Goal: Information Seeking & Learning: Learn about a topic

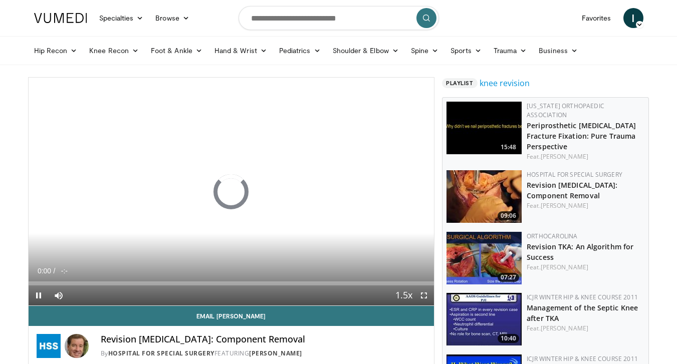
click at [422, 297] on span "Video Player" at bounding box center [424, 296] width 20 height 20
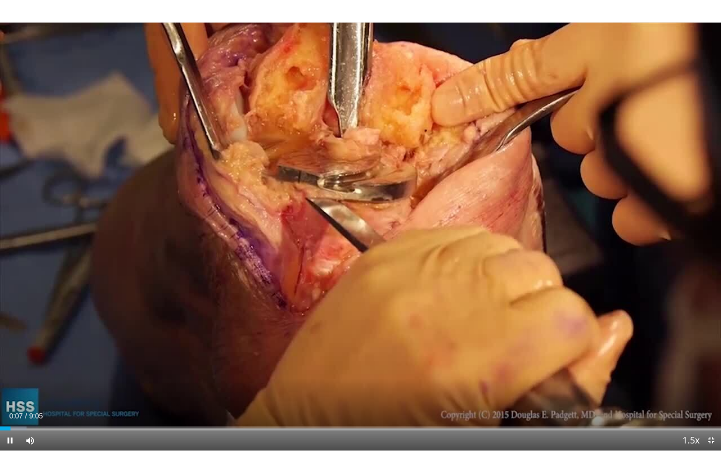
click at [676, 364] on span "Video Player" at bounding box center [711, 440] width 20 height 20
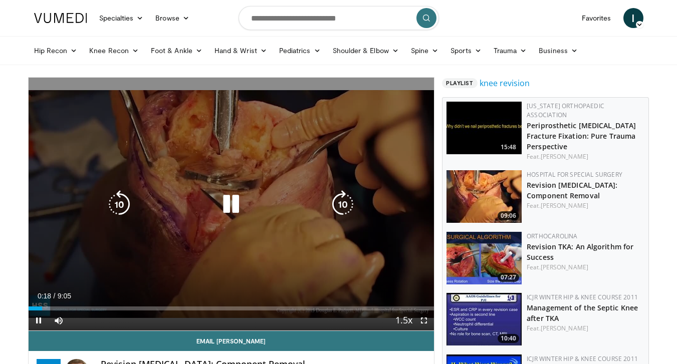
click at [381, 148] on div "10 seconds Tap to unmute" at bounding box center [232, 204] width 406 height 253
click at [230, 203] on icon "Video Player" at bounding box center [231, 204] width 28 height 28
click at [111, 209] on icon "Video Player" at bounding box center [119, 204] width 28 height 28
click at [225, 204] on icon "Video Player" at bounding box center [231, 204] width 28 height 28
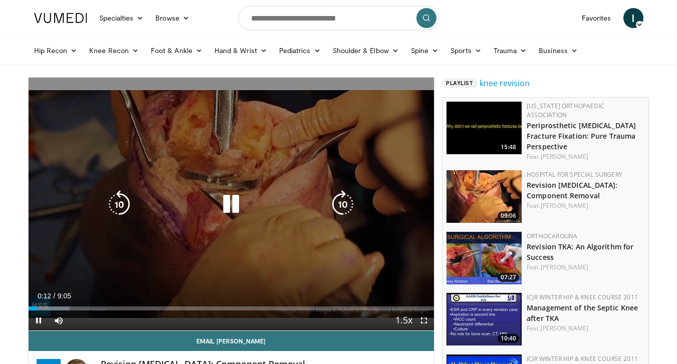
click at [225, 204] on icon "Video Player" at bounding box center [231, 204] width 28 height 28
click at [233, 202] on icon "Video Player" at bounding box center [231, 204] width 28 height 28
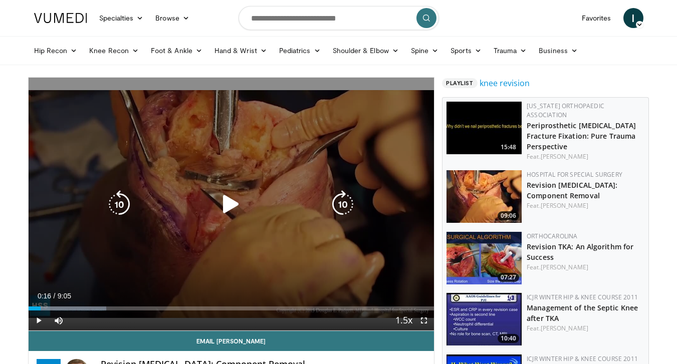
click at [233, 202] on icon "Video Player" at bounding box center [231, 204] width 28 height 28
click at [229, 206] on icon "Video Player" at bounding box center [231, 204] width 28 height 28
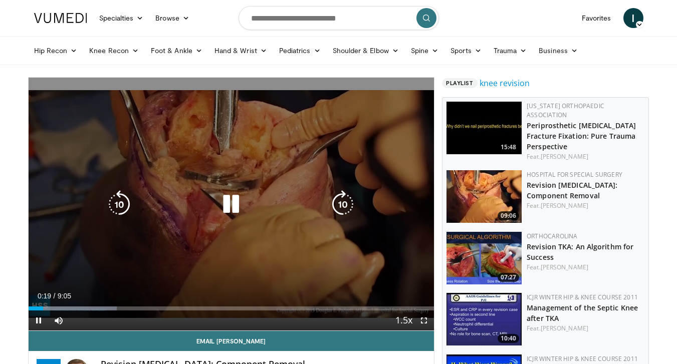
click at [229, 206] on icon "Video Player" at bounding box center [231, 204] width 28 height 28
click at [347, 202] on icon "Video Player" at bounding box center [343, 204] width 28 height 28
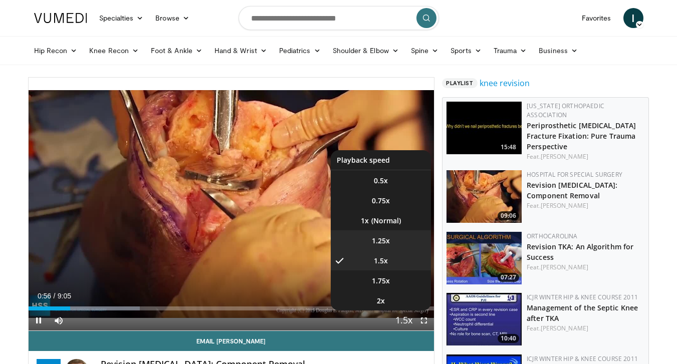
click at [388, 236] on span "1.25x" at bounding box center [381, 241] width 18 height 10
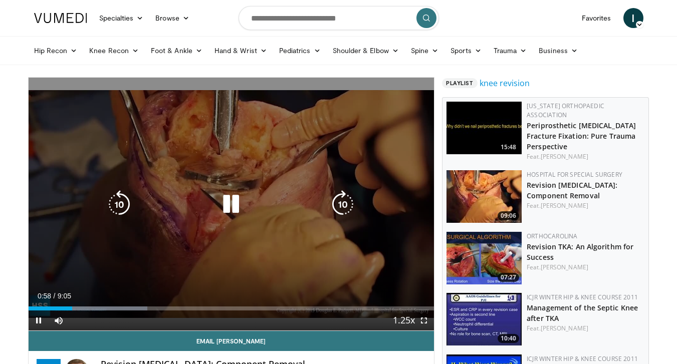
click at [339, 206] on icon "Video Player" at bounding box center [343, 204] width 28 height 28
click at [216, 204] on div "Video Player" at bounding box center [230, 204] width 243 height 20
click at [226, 197] on icon "Video Player" at bounding box center [231, 204] width 28 height 28
click at [229, 198] on icon "Video Player" at bounding box center [231, 204] width 28 height 28
click at [236, 203] on icon "Video Player" at bounding box center [231, 204] width 28 height 28
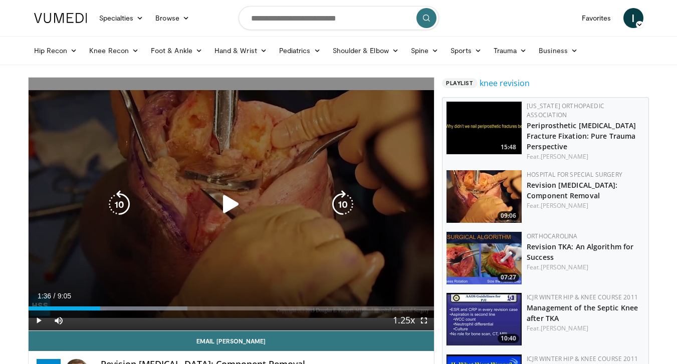
click at [234, 212] on icon "Video Player" at bounding box center [231, 204] width 28 height 28
click at [233, 208] on icon "Video Player" at bounding box center [231, 204] width 28 height 28
click at [224, 209] on icon "Video Player" at bounding box center [231, 204] width 28 height 28
click at [230, 206] on icon "Video Player" at bounding box center [231, 204] width 28 height 28
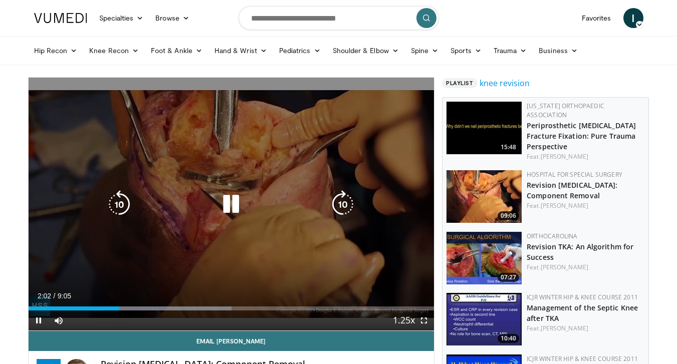
click at [111, 200] on icon "Video Player" at bounding box center [119, 204] width 28 height 28
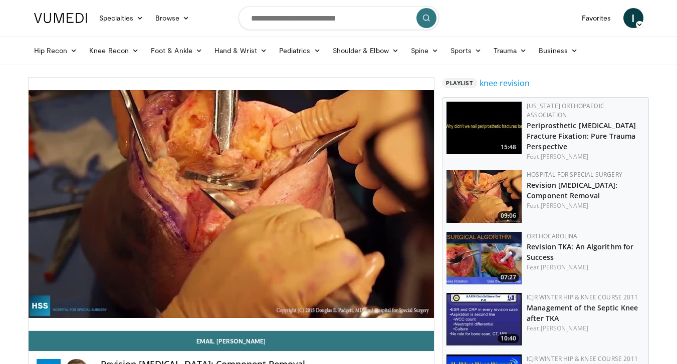
click at [233, 201] on div "10 seconds Tap to unmute" at bounding box center [232, 204] width 406 height 253
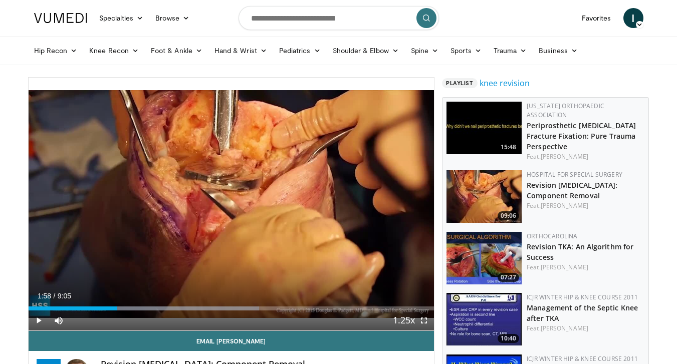
click at [233, 201] on div "10 seconds Tap to unmute" at bounding box center [232, 204] width 406 height 253
click at [38, 321] on span "Video Player" at bounding box center [39, 321] width 20 height 20
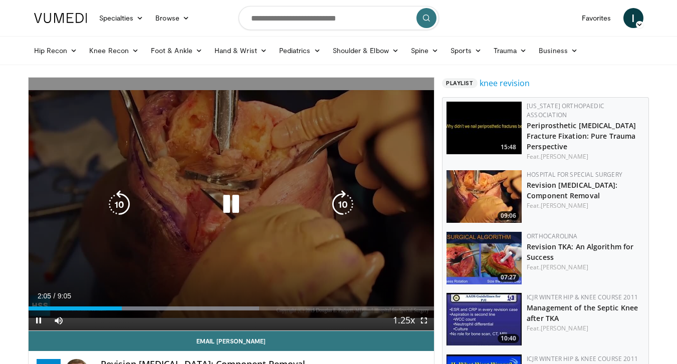
click at [38, 322] on video-js "**********" at bounding box center [232, 204] width 406 height 253
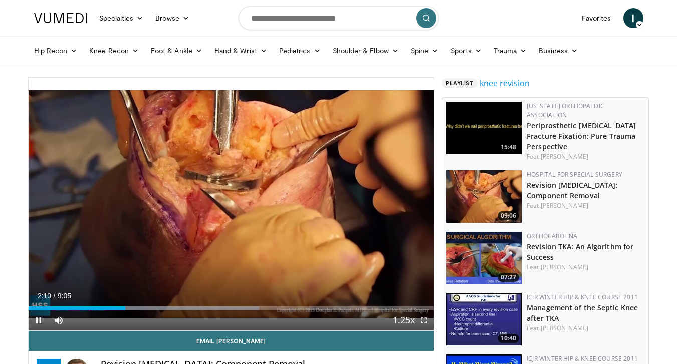
click at [42, 322] on span "Video Player" at bounding box center [39, 321] width 20 height 20
click at [38, 321] on span "Video Player" at bounding box center [39, 321] width 20 height 20
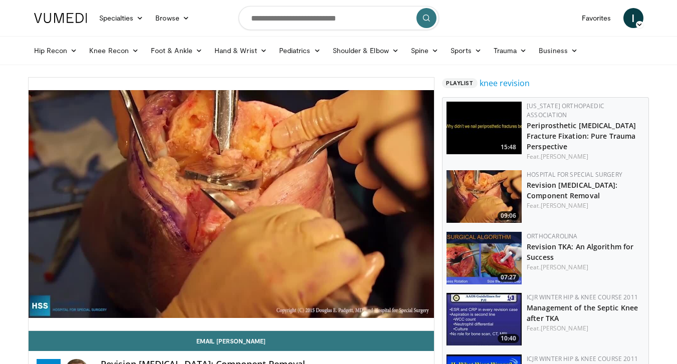
click at [38, 323] on video-js "**********" at bounding box center [232, 204] width 406 height 253
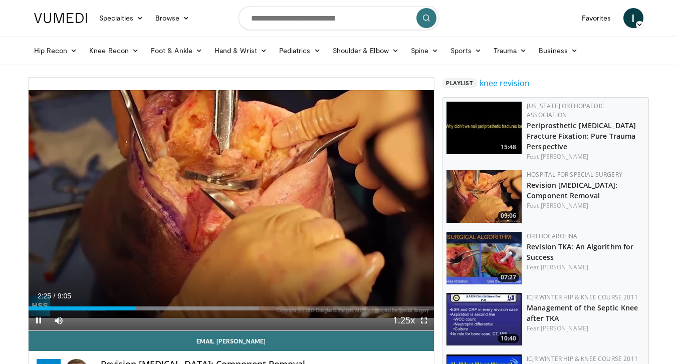
click at [33, 320] on span "Video Player" at bounding box center [39, 321] width 20 height 20
click at [39, 319] on span "Video Player" at bounding box center [39, 321] width 20 height 20
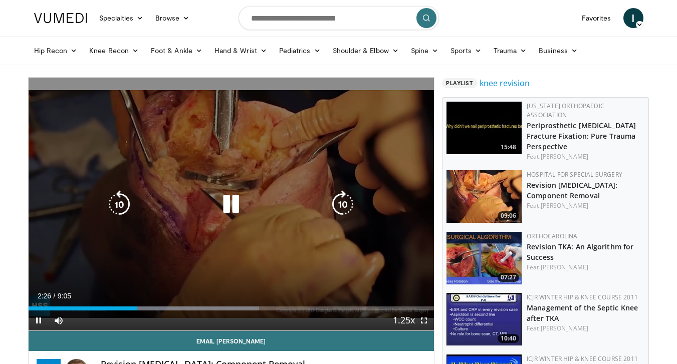
click at [127, 210] on icon "Video Player" at bounding box center [119, 204] width 28 height 28
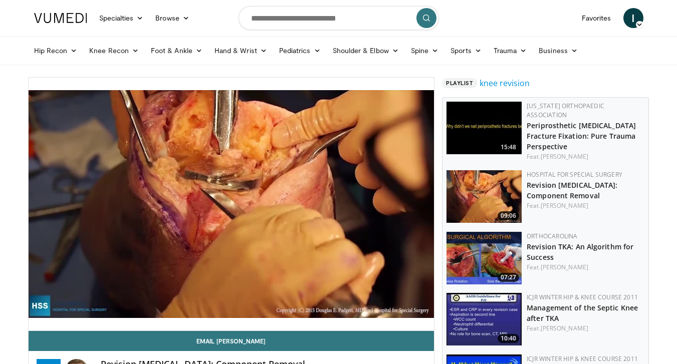
click at [39, 322] on video-js "**********" at bounding box center [232, 204] width 406 height 253
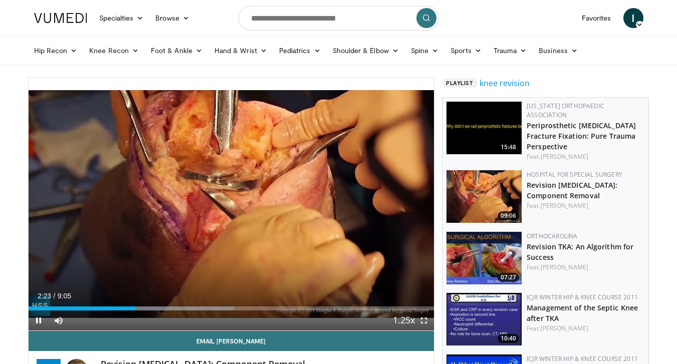
click at [41, 323] on span "Video Player" at bounding box center [39, 321] width 20 height 20
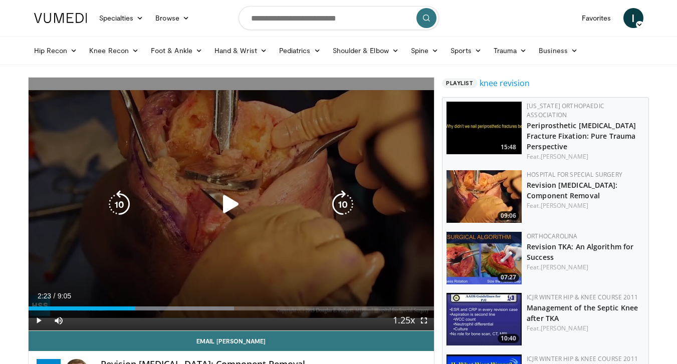
click at [126, 199] on icon "Video Player" at bounding box center [119, 204] width 28 height 28
click at [220, 209] on icon "Video Player" at bounding box center [231, 204] width 28 height 28
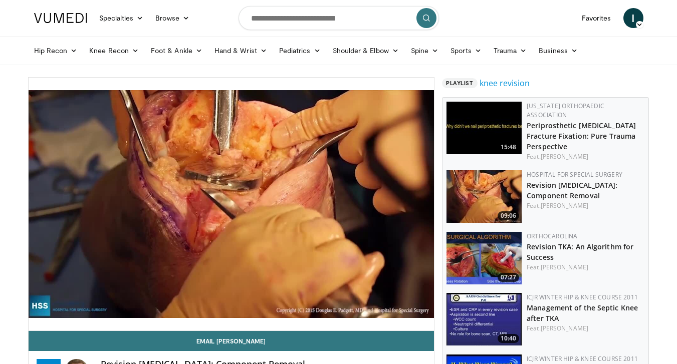
click at [228, 209] on div "10 seconds Tap to unmute" at bounding box center [232, 204] width 406 height 253
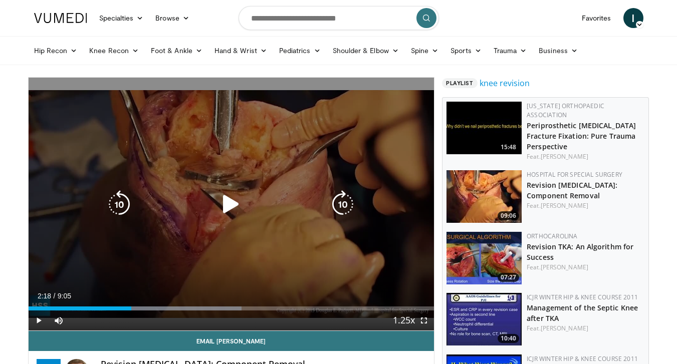
click at [228, 203] on icon "Video Player" at bounding box center [231, 204] width 28 height 28
click at [232, 206] on icon "Video Player" at bounding box center [231, 204] width 28 height 28
click at [115, 202] on icon "Video Player" at bounding box center [119, 204] width 28 height 28
click at [231, 200] on icon "Video Player" at bounding box center [231, 204] width 28 height 28
click at [232, 203] on icon "Video Player" at bounding box center [231, 204] width 28 height 28
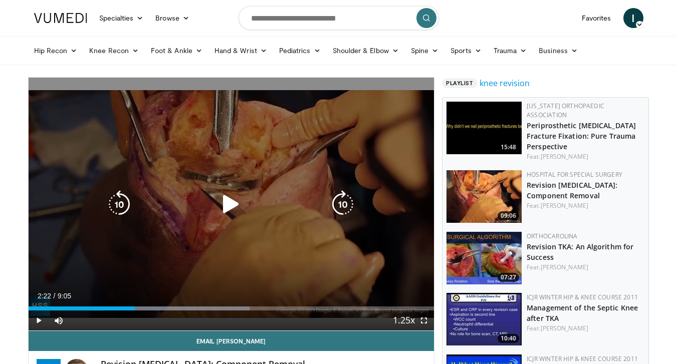
click at [238, 201] on icon "Video Player" at bounding box center [231, 204] width 28 height 28
click at [235, 201] on icon "Video Player" at bounding box center [231, 204] width 28 height 28
click at [240, 194] on icon "Video Player" at bounding box center [231, 204] width 28 height 28
click at [307, 229] on div "10 seconds Tap to unmute" at bounding box center [232, 204] width 406 height 253
click at [223, 202] on icon "Video Player" at bounding box center [231, 204] width 28 height 28
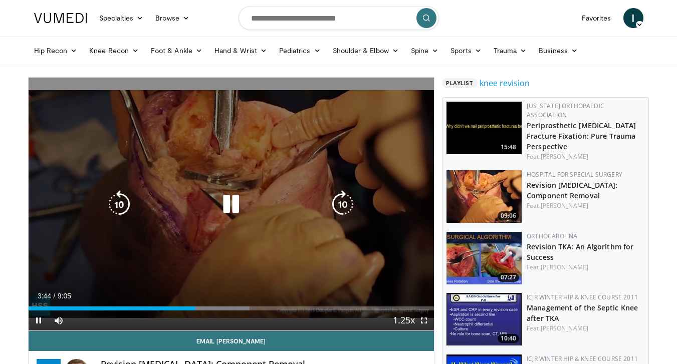
click at [99, 198] on div "10 seconds Tap to unmute" at bounding box center [232, 204] width 406 height 253
click at [123, 201] on icon "Video Player" at bounding box center [119, 204] width 28 height 28
click at [236, 203] on icon "Video Player" at bounding box center [231, 204] width 28 height 28
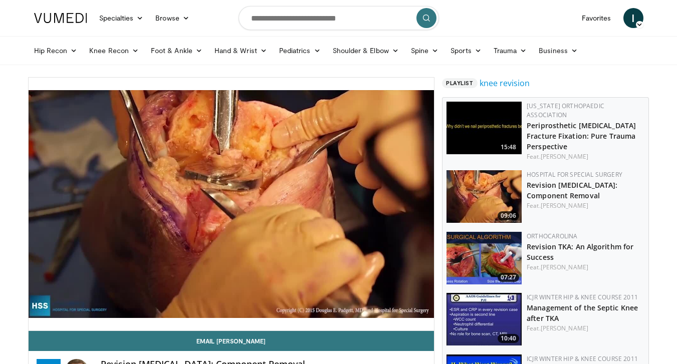
click at [260, 154] on div "10 seconds Tap to unmute" at bounding box center [232, 204] width 406 height 253
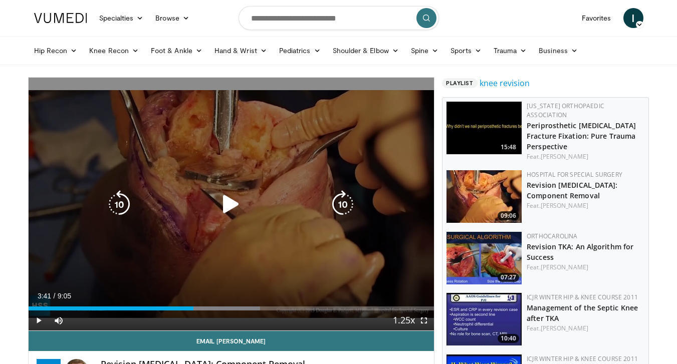
click at [231, 145] on div "10 seconds Tap to unmute" at bounding box center [232, 204] width 406 height 253
click at [425, 163] on div "10 seconds Tap to unmute" at bounding box center [232, 204] width 406 height 253
click at [361, 156] on div "10 seconds Tap to unmute" at bounding box center [232, 204] width 406 height 253
click at [356, 164] on div "10 seconds Tap to unmute" at bounding box center [232, 204] width 406 height 253
click at [232, 204] on icon "Video Player" at bounding box center [231, 204] width 28 height 28
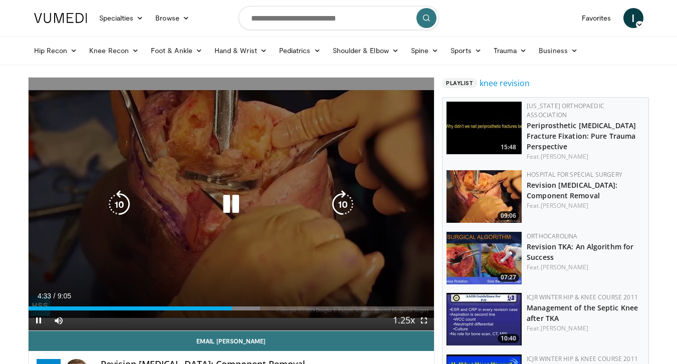
click at [236, 203] on icon "Video Player" at bounding box center [231, 204] width 28 height 28
click at [228, 200] on icon "Video Player" at bounding box center [231, 204] width 28 height 28
click at [382, 231] on div "10 seconds Tap to unmute" at bounding box center [232, 204] width 406 height 253
click at [234, 210] on icon "Video Player" at bounding box center [231, 204] width 28 height 28
click at [396, 187] on div "10 seconds Tap to unmute" at bounding box center [232, 204] width 406 height 253
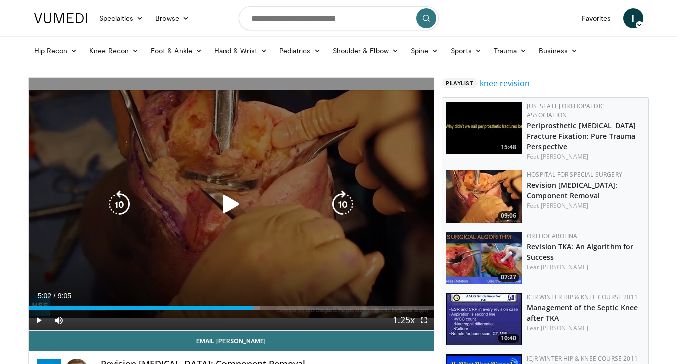
click at [229, 203] on icon "Video Player" at bounding box center [231, 204] width 28 height 28
click at [131, 203] on icon "Video Player" at bounding box center [119, 204] width 28 height 28
click at [235, 202] on icon "Video Player" at bounding box center [231, 204] width 28 height 28
click at [235, 203] on icon "Video Player" at bounding box center [231, 204] width 28 height 28
click at [120, 199] on icon "Video Player" at bounding box center [119, 204] width 28 height 28
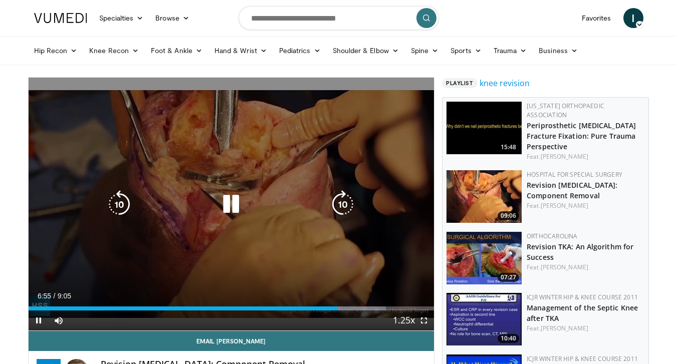
click at [233, 205] on icon "Video Player" at bounding box center [231, 204] width 28 height 28
click at [230, 206] on icon "Video Player" at bounding box center [231, 204] width 28 height 28
click at [344, 206] on icon "Video Player" at bounding box center [343, 204] width 28 height 28
click at [334, 197] on icon "Video Player" at bounding box center [343, 204] width 28 height 28
click at [353, 144] on div "10 seconds Tap to unmute" at bounding box center [232, 204] width 406 height 253
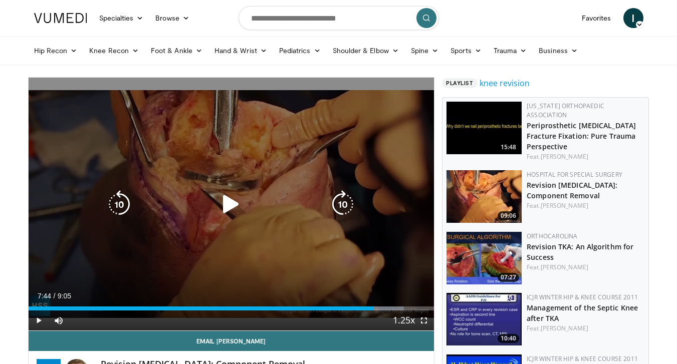
click at [353, 144] on div "10 seconds Tap to unmute" at bounding box center [232, 204] width 406 height 253
click at [349, 201] on icon "Video Player" at bounding box center [343, 204] width 28 height 28
click at [338, 209] on icon "Video Player" at bounding box center [343, 204] width 28 height 28
click at [316, 216] on div "10 seconds Tap to unmute" at bounding box center [232, 204] width 406 height 253
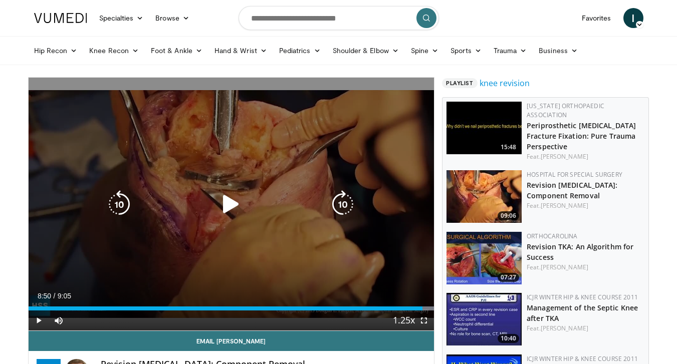
click at [233, 200] on icon "Video Player" at bounding box center [231, 204] width 28 height 28
click at [225, 207] on icon "Video Player" at bounding box center [231, 204] width 28 height 28
click at [224, 208] on icon "Video Player" at bounding box center [231, 204] width 28 height 28
click at [349, 208] on icon "Video Player" at bounding box center [343, 204] width 28 height 28
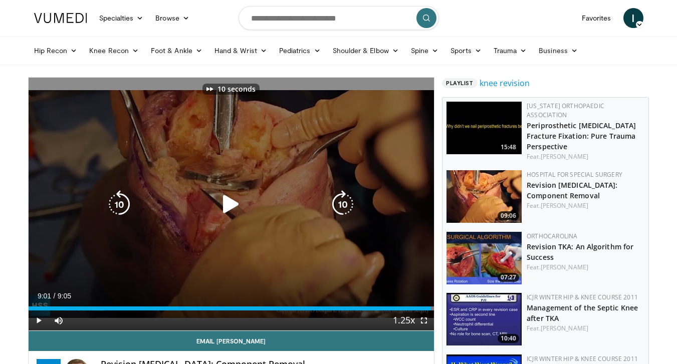
click at [221, 201] on icon "Video Player" at bounding box center [231, 204] width 28 height 28
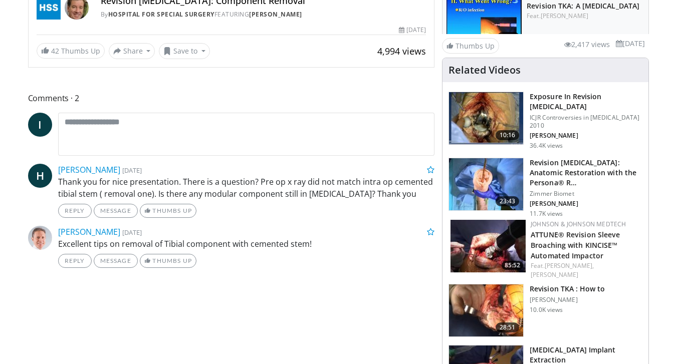
scroll to position [382, 0]
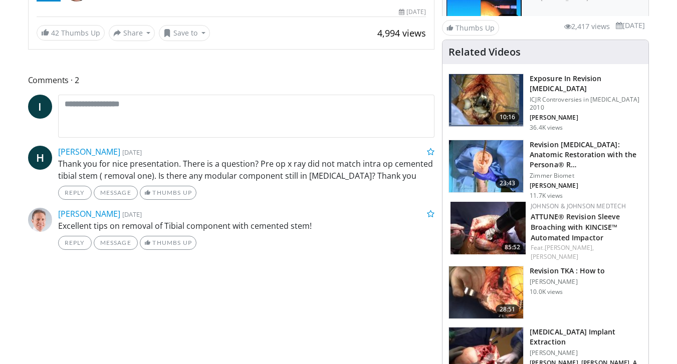
click at [549, 77] on h3 "Exposure In Revision Total Knee Arthroplasty" at bounding box center [585, 84] width 113 height 20
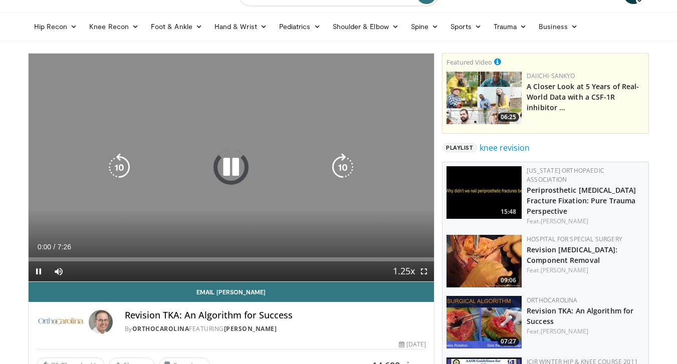
scroll to position [28, 0]
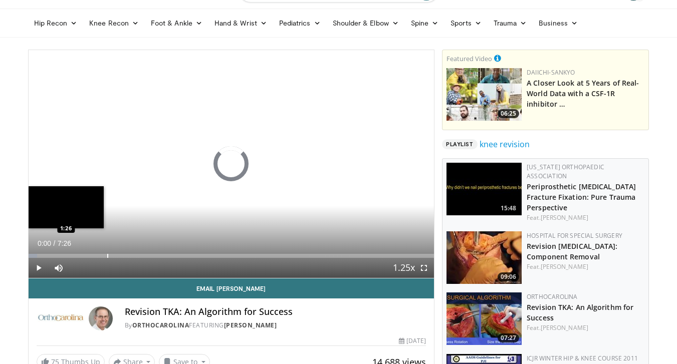
click at [107, 257] on div "Progress Bar" at bounding box center [107, 256] width 1 height 4
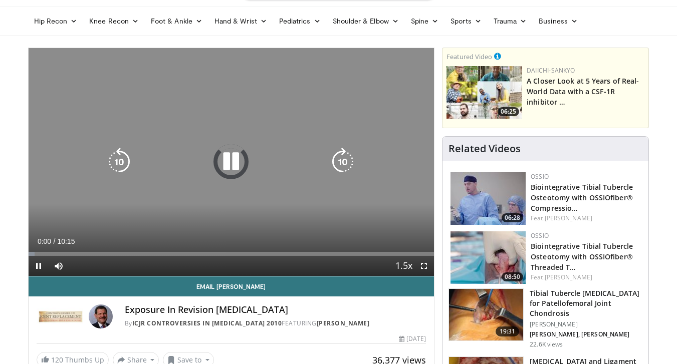
scroll to position [30, 0]
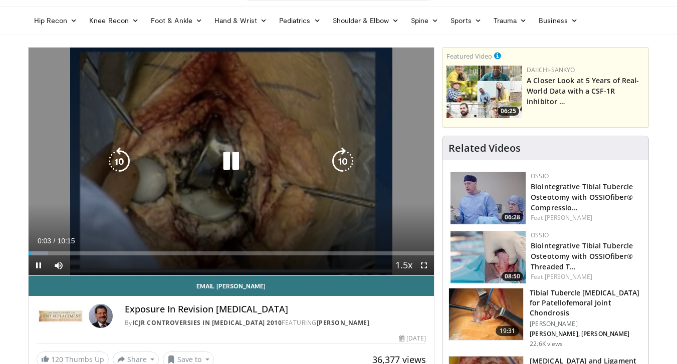
click at [343, 165] on icon "Video Player" at bounding box center [343, 161] width 28 height 28
click at [338, 161] on icon "Video Player" at bounding box center [343, 161] width 28 height 28
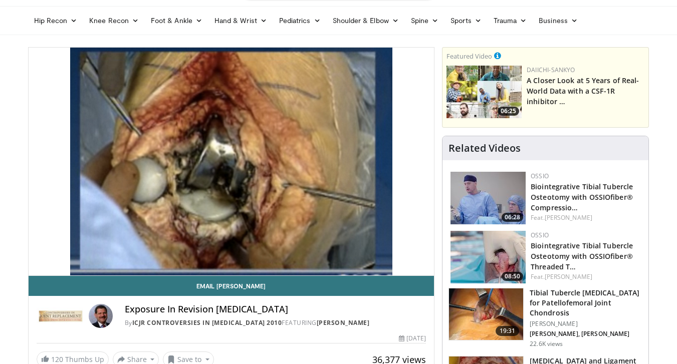
click at [338, 161] on div "30 seconds Tap to unmute" at bounding box center [232, 162] width 406 height 228
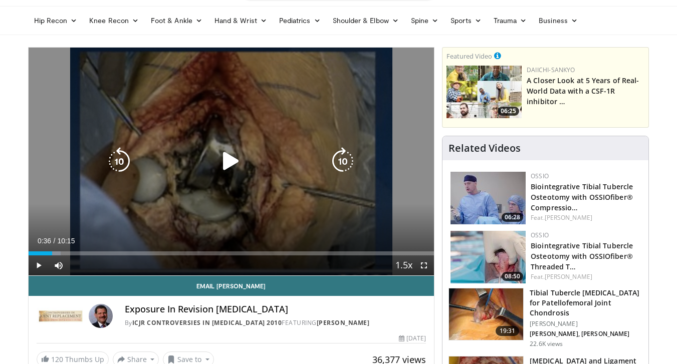
click at [338, 160] on icon "Video Player" at bounding box center [343, 161] width 28 height 28
click at [343, 163] on icon "Video Player" at bounding box center [343, 161] width 28 height 28
click at [226, 169] on icon "Video Player" at bounding box center [231, 161] width 28 height 28
click at [348, 159] on icon "Video Player" at bounding box center [343, 161] width 28 height 28
click at [342, 158] on icon "Video Player" at bounding box center [343, 161] width 28 height 28
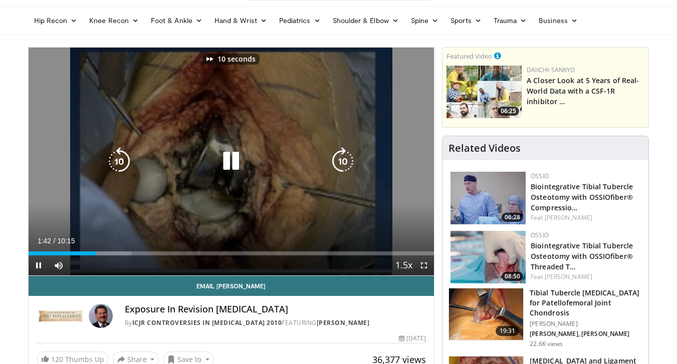
click at [342, 159] on icon "Video Player" at bounding box center [343, 161] width 28 height 28
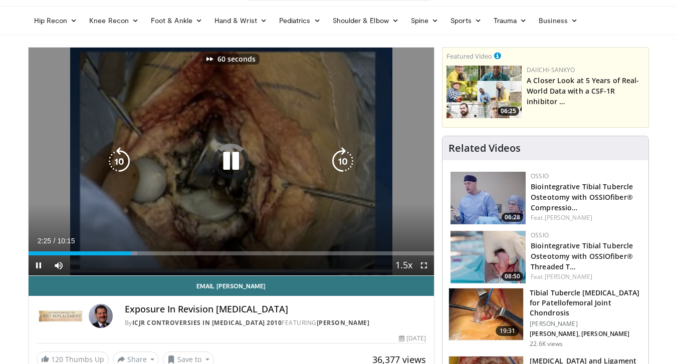
click at [342, 159] on icon "Video Player" at bounding box center [343, 161] width 28 height 28
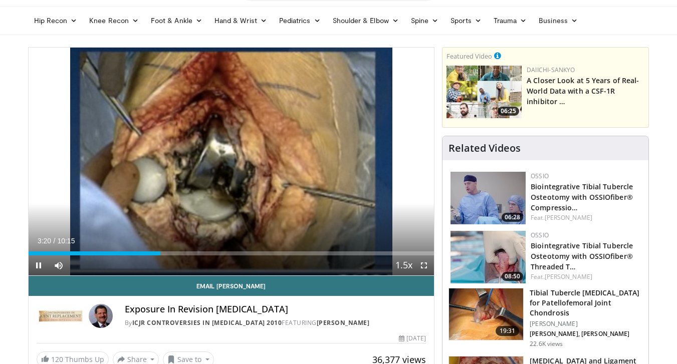
click at [342, 159] on div "20 seconds Tap to unmute" at bounding box center [232, 162] width 406 height 228
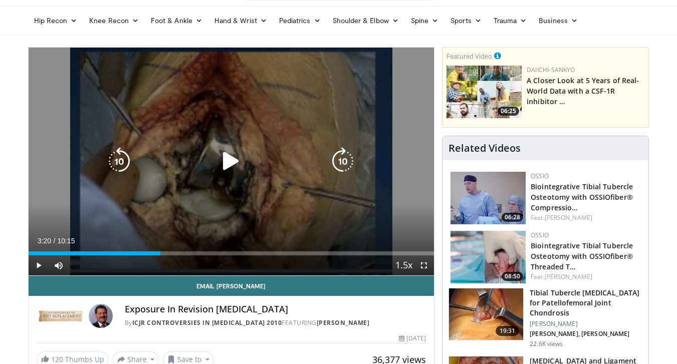
click at [341, 161] on icon "Video Player" at bounding box center [343, 161] width 28 height 28
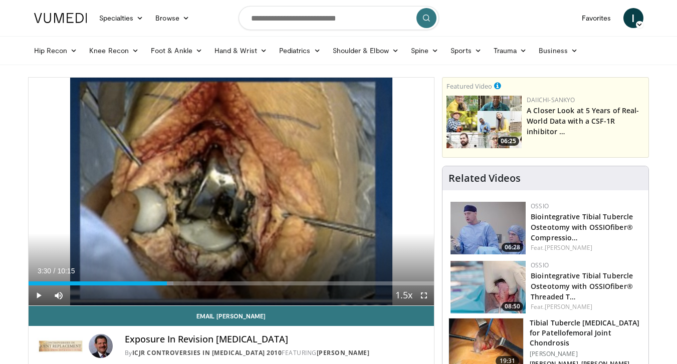
scroll to position [0, 0]
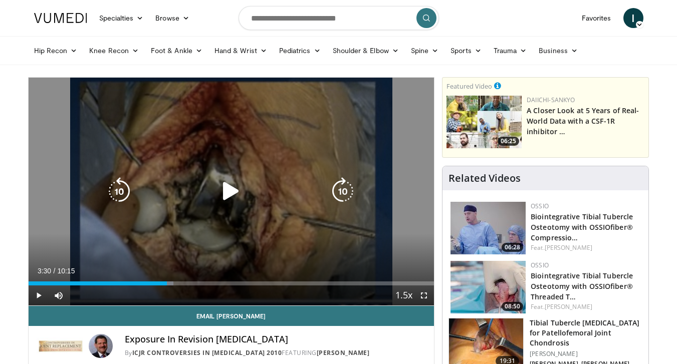
click at [240, 195] on icon "Video Player" at bounding box center [231, 191] width 28 height 28
click at [339, 185] on icon "Video Player" at bounding box center [343, 191] width 28 height 28
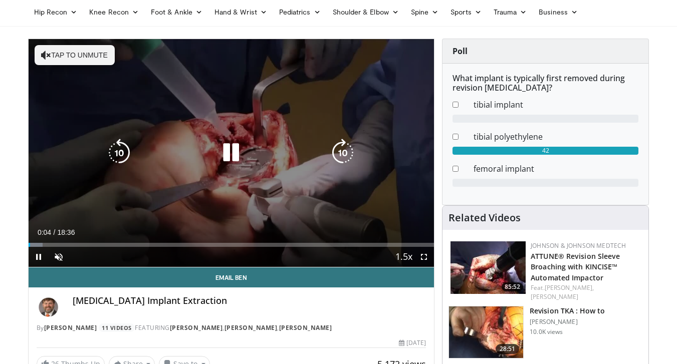
click at [338, 151] on icon "Video Player" at bounding box center [343, 153] width 28 height 28
click at [123, 152] on icon "Video Player" at bounding box center [119, 153] width 28 height 28
click at [120, 153] on icon "Video Player" at bounding box center [119, 153] width 28 height 28
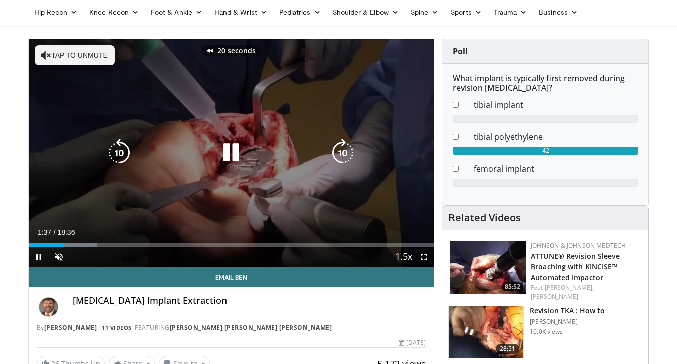
click at [120, 154] on icon "Video Player" at bounding box center [119, 153] width 28 height 28
click at [123, 154] on icon "Video Player" at bounding box center [119, 153] width 28 height 28
click at [342, 147] on icon "Video Player" at bounding box center [343, 153] width 28 height 28
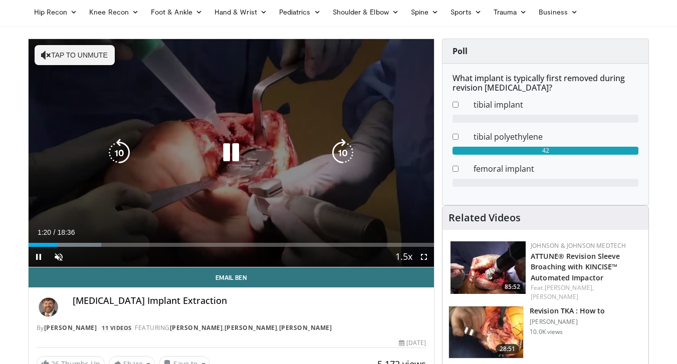
click at [342, 147] on icon "Video Player" at bounding box center [343, 153] width 28 height 28
click at [342, 147] on div "40 seconds Tap to unmute" at bounding box center [232, 153] width 406 height 228
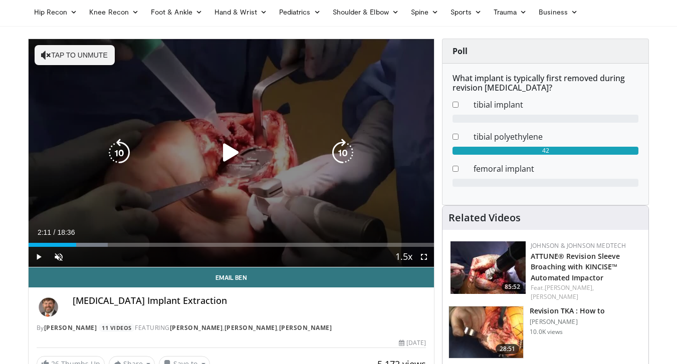
click at [218, 169] on div "40 seconds Tap to unmute" at bounding box center [232, 153] width 406 height 228
click at [359, 144] on div "40 seconds Tap to unmute" at bounding box center [232, 153] width 406 height 228
click at [227, 151] on icon "Video Player" at bounding box center [231, 153] width 28 height 28
click at [340, 151] on icon "Video Player" at bounding box center [343, 153] width 28 height 28
click at [340, 152] on icon "Video Player" at bounding box center [343, 153] width 28 height 28
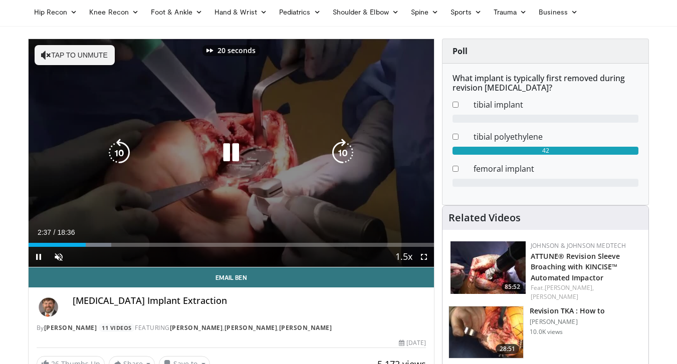
click at [340, 152] on icon "Video Player" at bounding box center [343, 153] width 28 height 28
click at [346, 151] on icon "Video Player" at bounding box center [343, 153] width 28 height 28
click at [340, 148] on icon "Video Player" at bounding box center [343, 153] width 28 height 28
click at [346, 148] on icon "Video Player" at bounding box center [343, 153] width 28 height 28
click at [352, 149] on icon "Video Player" at bounding box center [343, 153] width 28 height 28
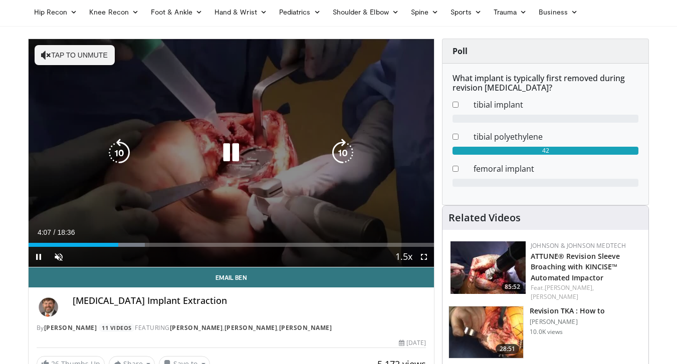
click at [61, 54] on button "Tap to unmute" at bounding box center [75, 55] width 80 height 20
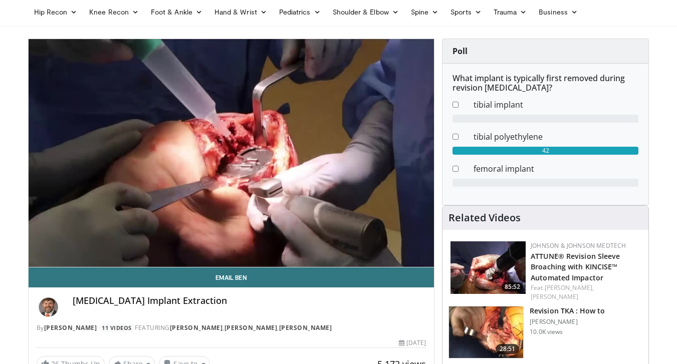
click at [292, 156] on div "10 seconds Tap to unmute" at bounding box center [232, 153] width 406 height 228
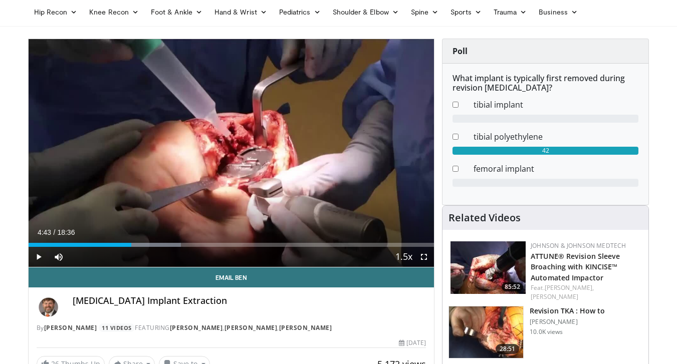
click at [292, 156] on div "10 seconds Tap to unmute" at bounding box center [232, 153] width 406 height 228
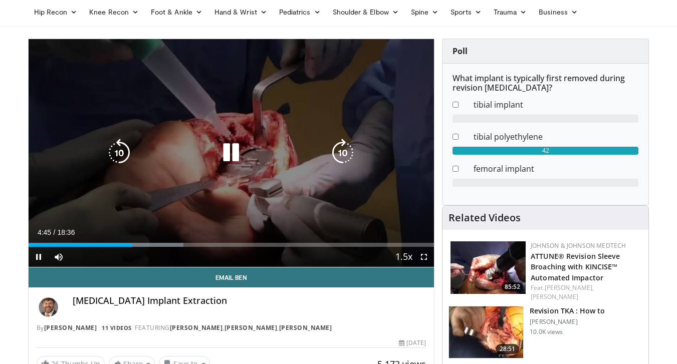
click at [332, 150] on icon "Video Player" at bounding box center [343, 153] width 28 height 28
click at [343, 149] on icon "Video Player" at bounding box center [343, 153] width 28 height 28
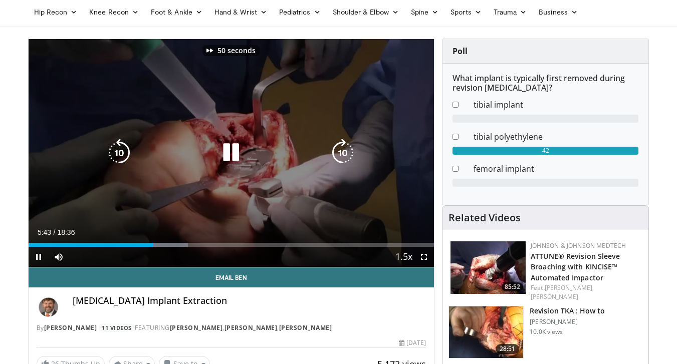
click at [343, 149] on icon "Video Player" at bounding box center [343, 153] width 28 height 28
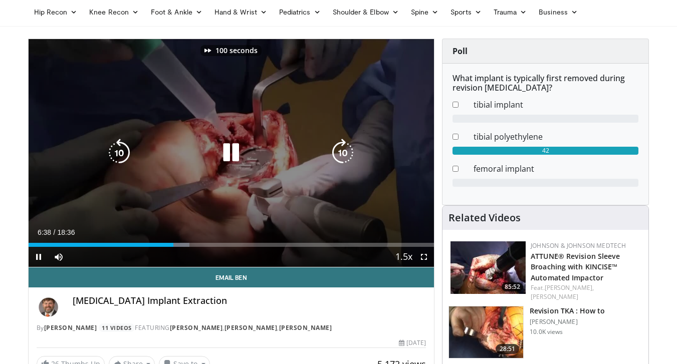
click at [343, 149] on icon "Video Player" at bounding box center [343, 153] width 28 height 28
click at [339, 152] on icon "Video Player" at bounding box center [343, 153] width 28 height 28
click at [353, 154] on icon "Video Player" at bounding box center [343, 153] width 28 height 28
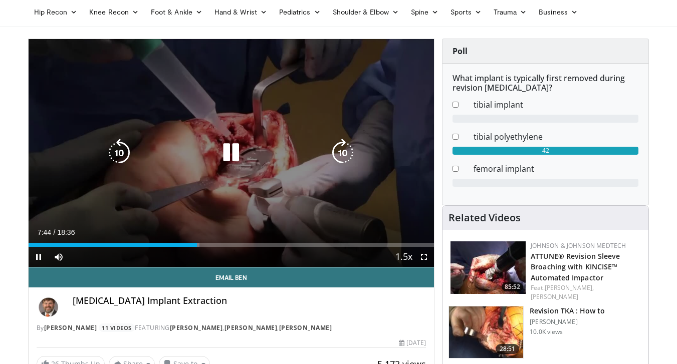
click at [236, 154] on icon "Video Player" at bounding box center [231, 153] width 28 height 28
click at [226, 150] on icon "Video Player" at bounding box center [231, 153] width 28 height 28
click at [344, 157] on icon "Video Player" at bounding box center [343, 153] width 28 height 28
click at [354, 157] on icon "Video Player" at bounding box center [343, 153] width 28 height 28
click at [343, 154] on icon "Video Player" at bounding box center [343, 153] width 28 height 28
